Goal: Task Accomplishment & Management: Use online tool/utility

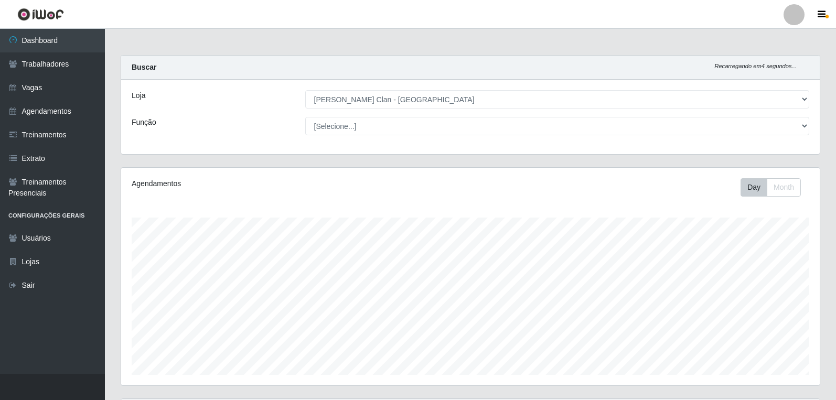
select select "452"
click at [53, 109] on link "Agendamentos" at bounding box center [52, 112] width 105 height 24
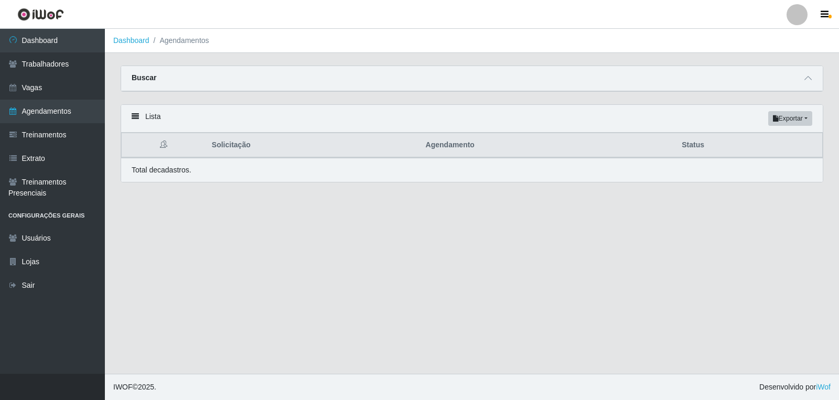
click at [135, 117] on icon at bounding box center [135, 116] width 7 height 7
click at [805, 121] on button "Exportar" at bounding box center [790, 118] width 44 height 15
click at [629, 189] on div "Lista Exportar PDF Excel Solicitação Agendamento Status Total de cadastros." at bounding box center [472, 149] width 718 height 91
click at [74, 88] on link "Vagas" at bounding box center [52, 88] width 105 height 24
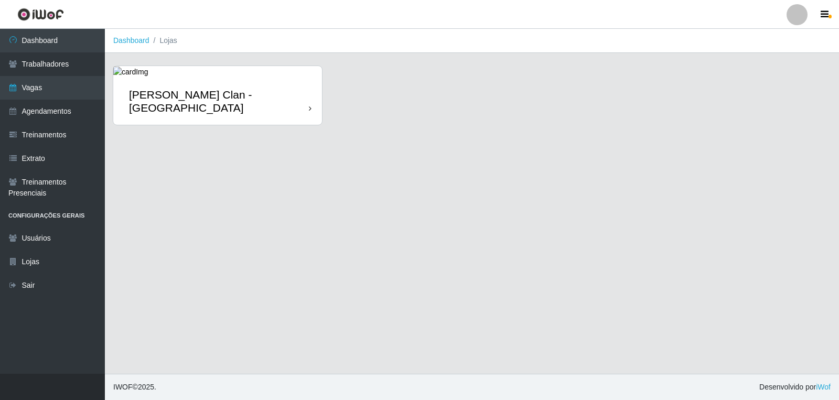
click at [311, 105] on icon at bounding box center [310, 108] width 3 height 7
